Goal: Transaction & Acquisition: Purchase product/service

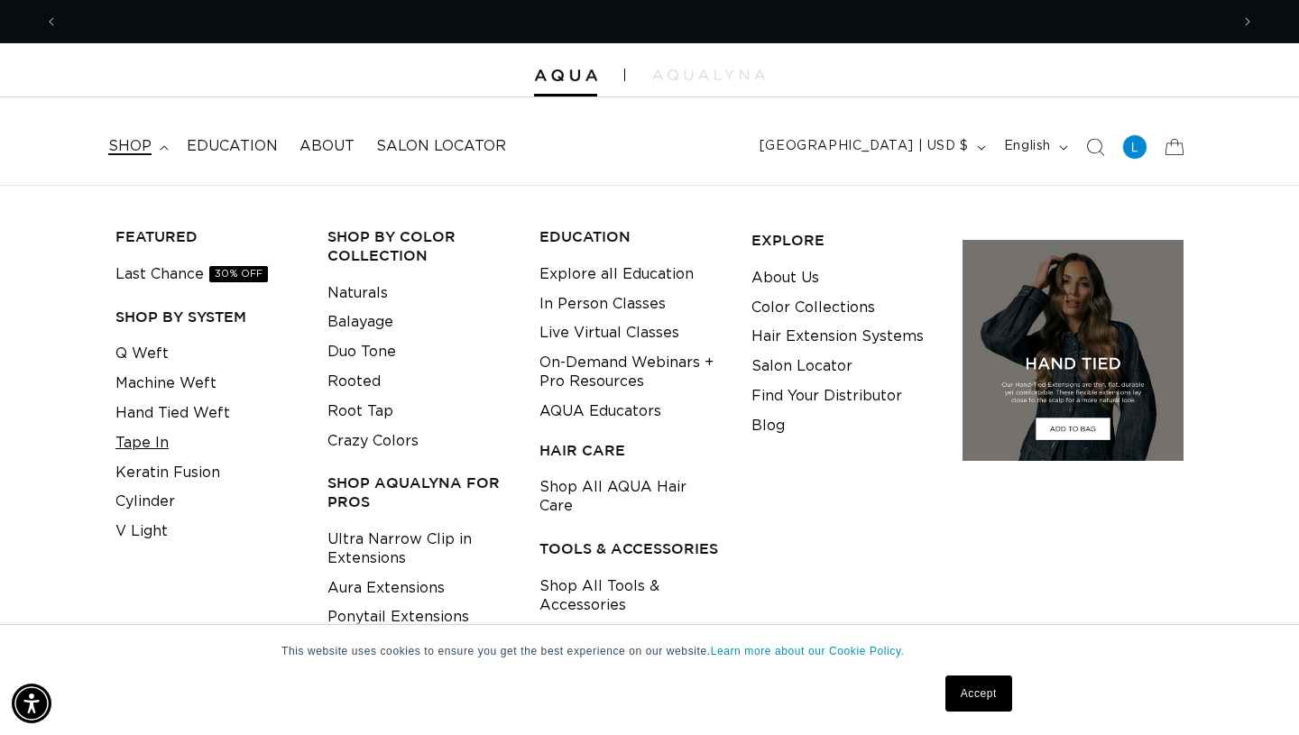
scroll to position [0, 2342]
click at [152, 451] on link "Tape In" at bounding box center [141, 444] width 53 height 30
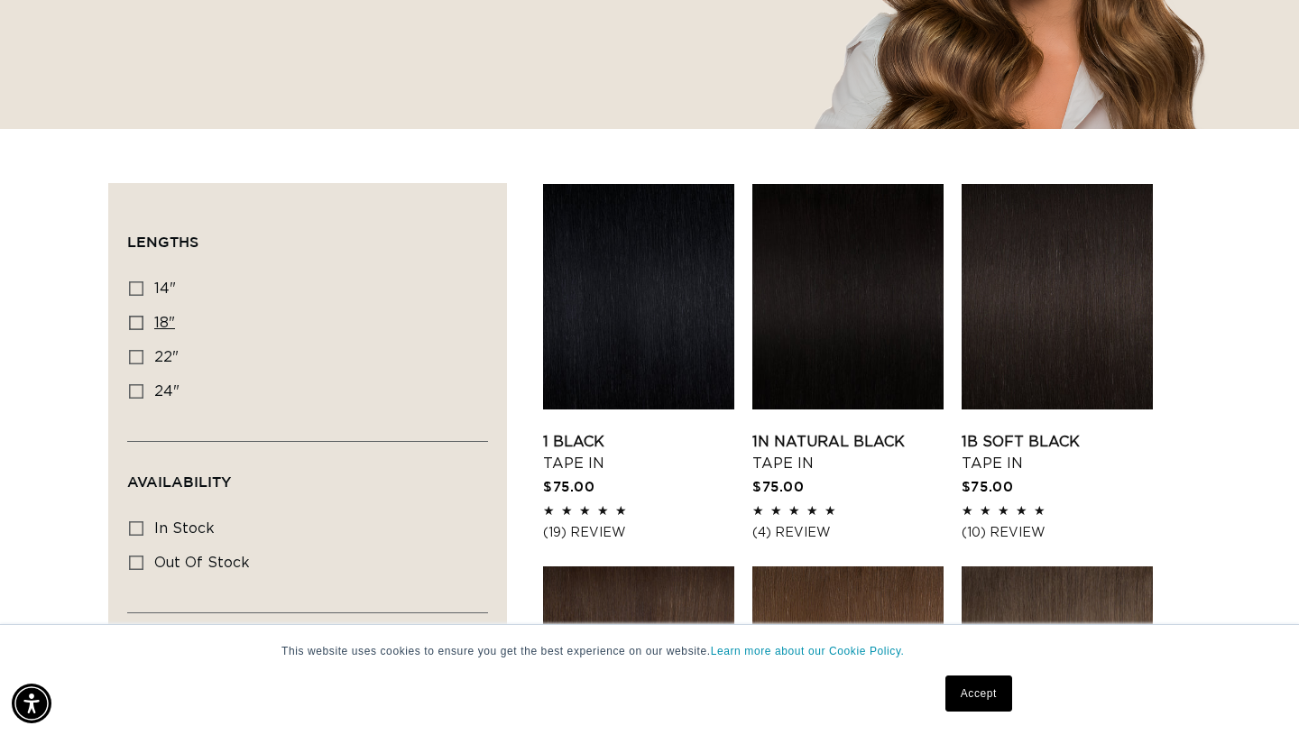
click at [134, 319] on icon at bounding box center [136, 323] width 14 height 14
click at [134, 319] on input "18" 18" (49 products)" at bounding box center [136, 323] width 14 height 14
checkbox input "true"
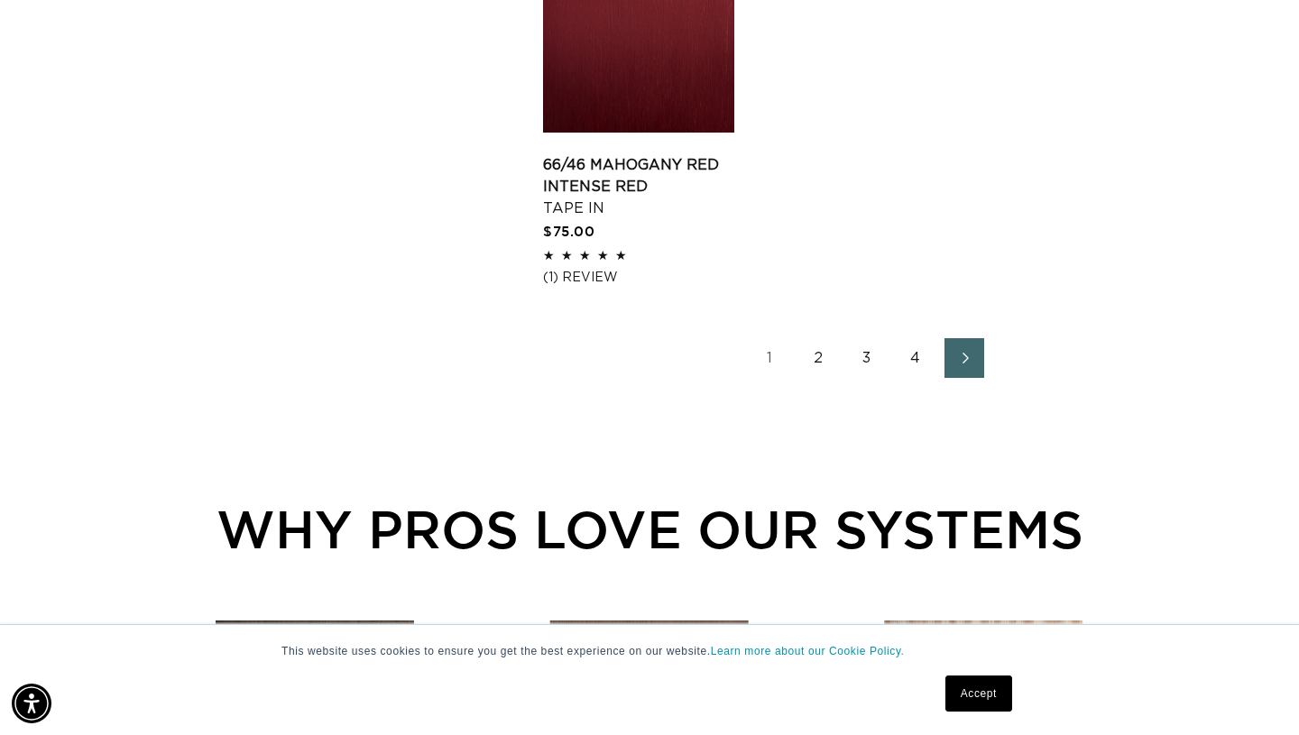
scroll to position [2702, 0]
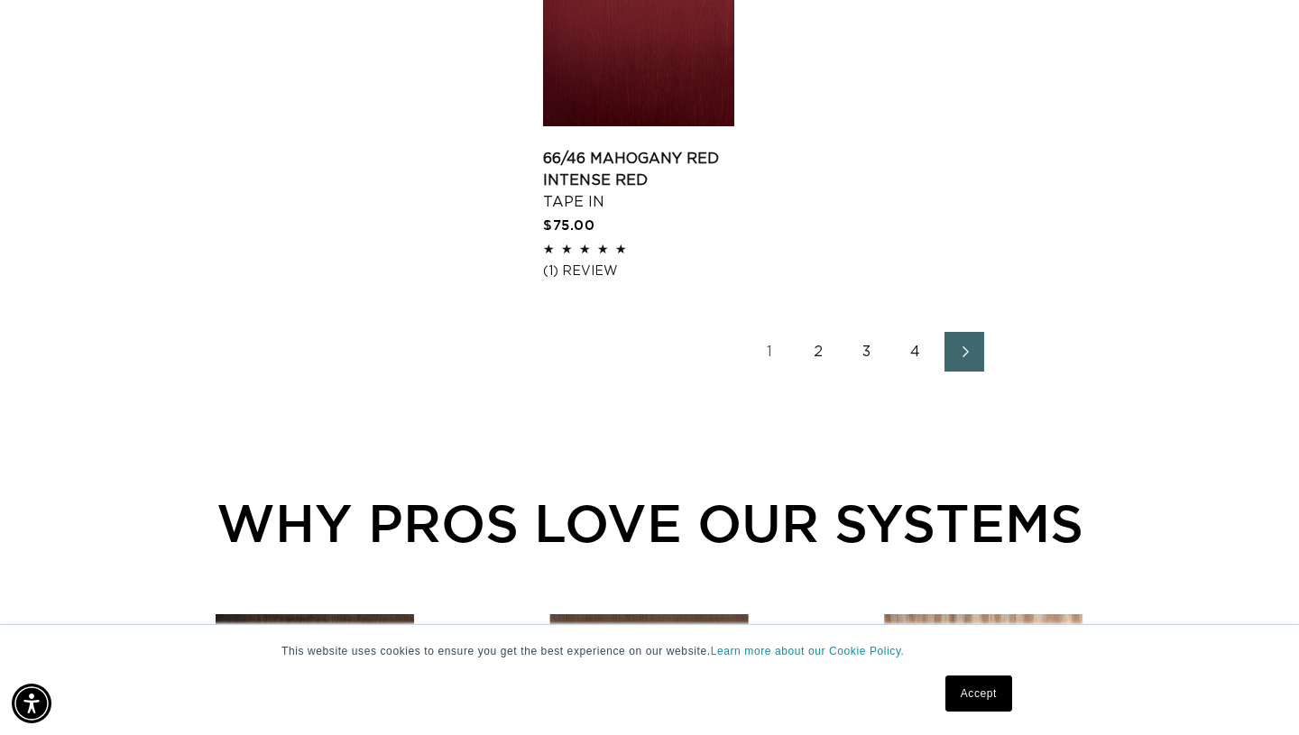
click at [815, 372] on link "2" at bounding box center [818, 352] width 40 height 40
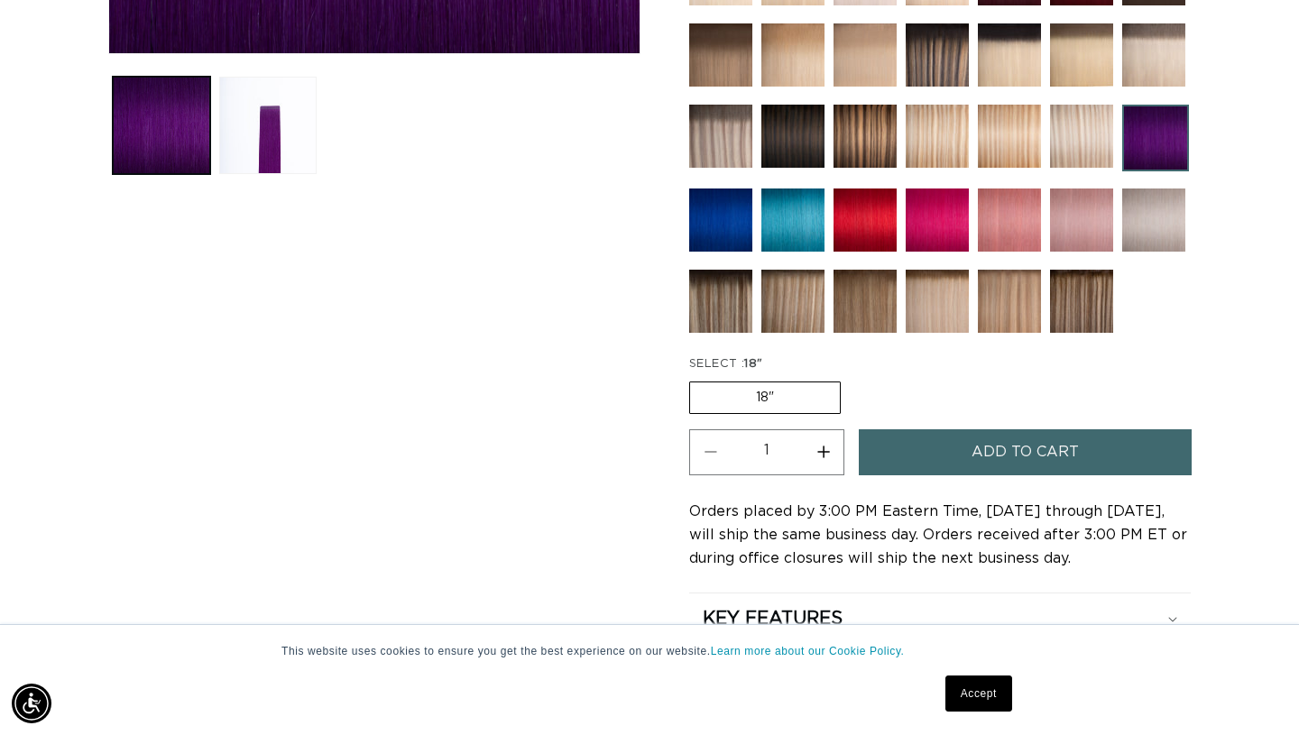
scroll to position [727, 0]
